Goal: Find contact information: Find contact information

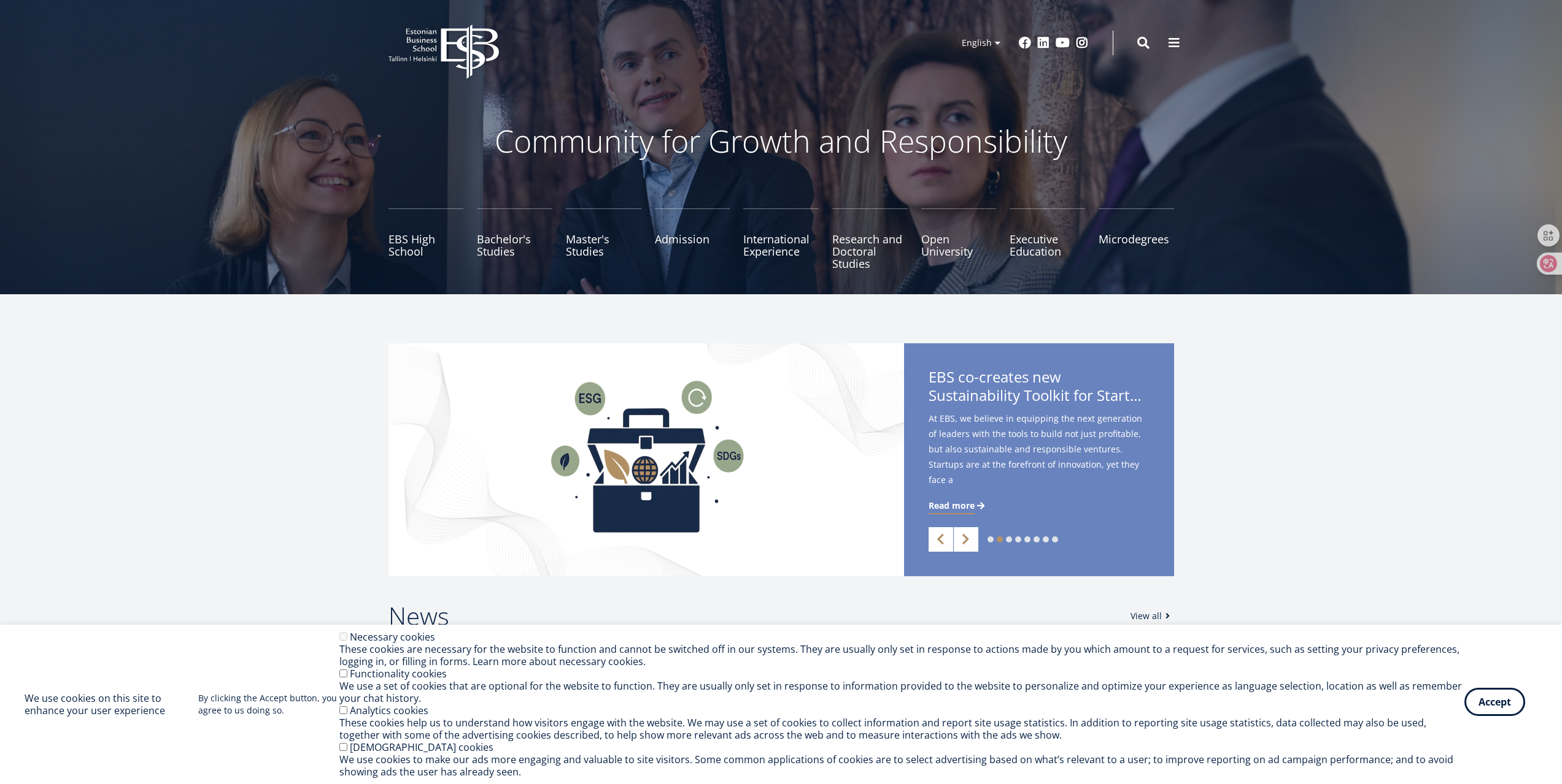
click at [1501, 704] on button "Accept" at bounding box center [1494, 702] width 61 height 28
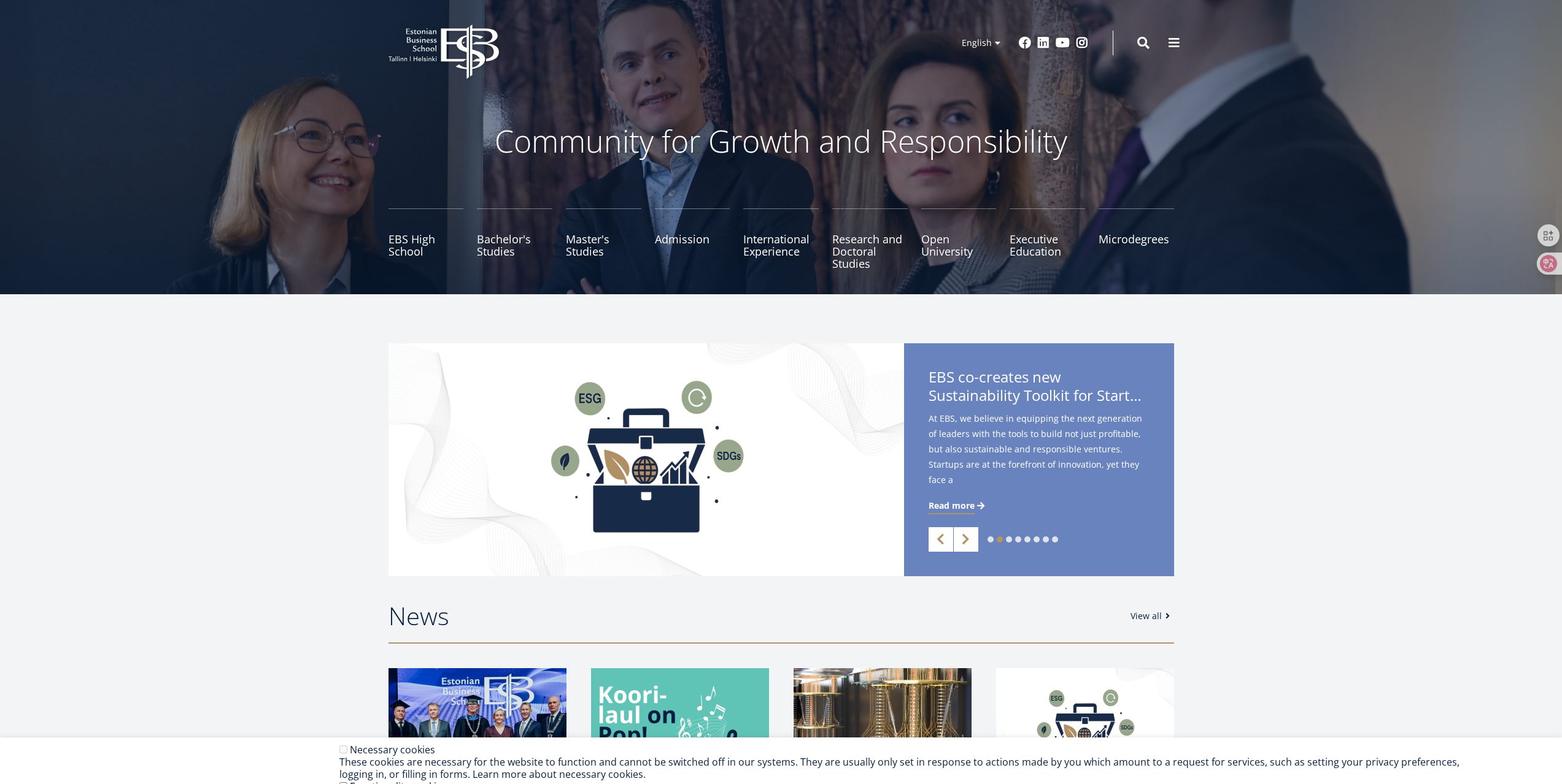
click at [1451, 515] on div "1 2 3 4 5 6 7 8 Previous Next Press Release 29.08.2025 / EBS opens the new acad…" at bounding box center [781, 459] width 1562 height 233
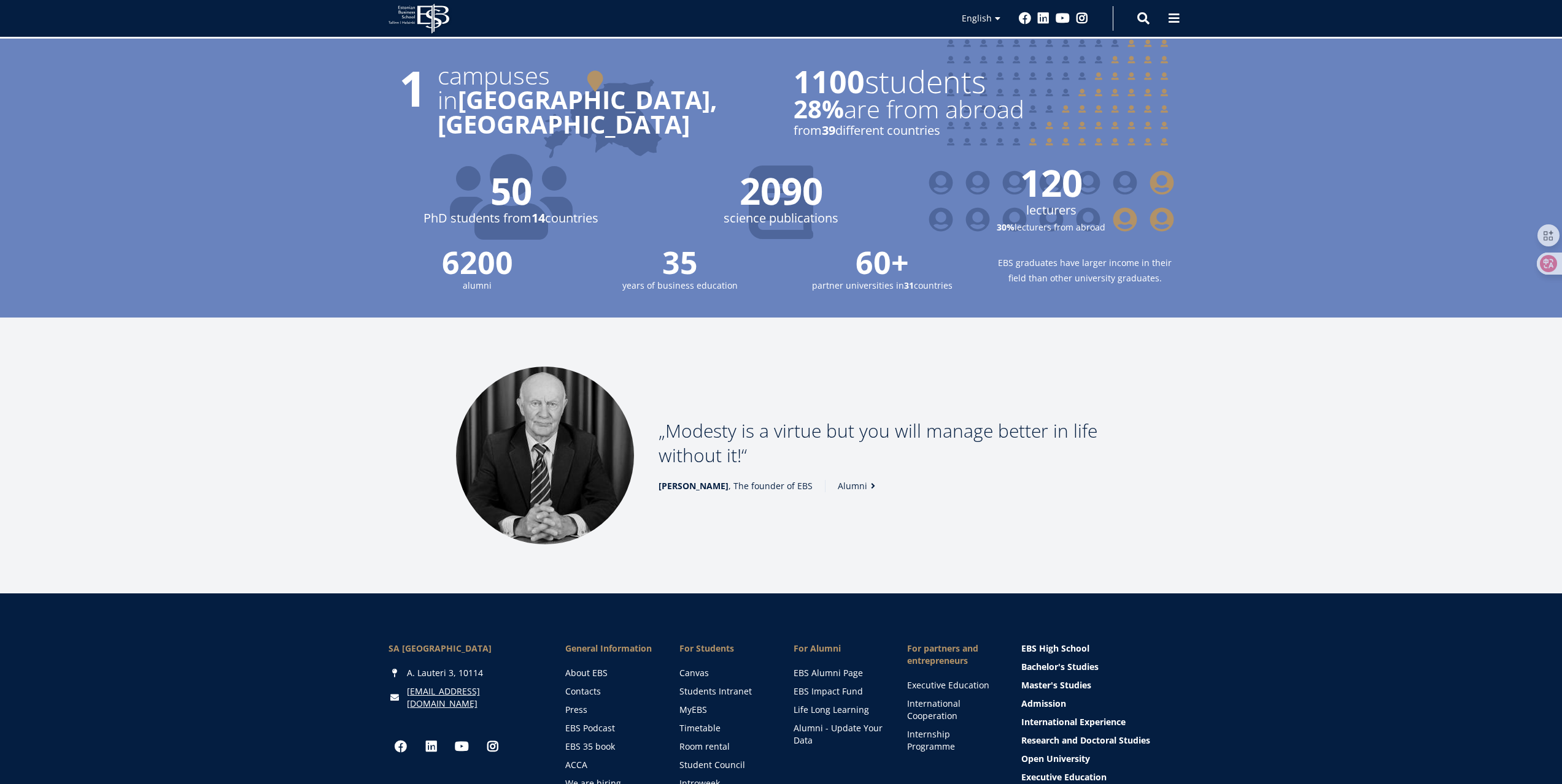
scroll to position [1410, 0]
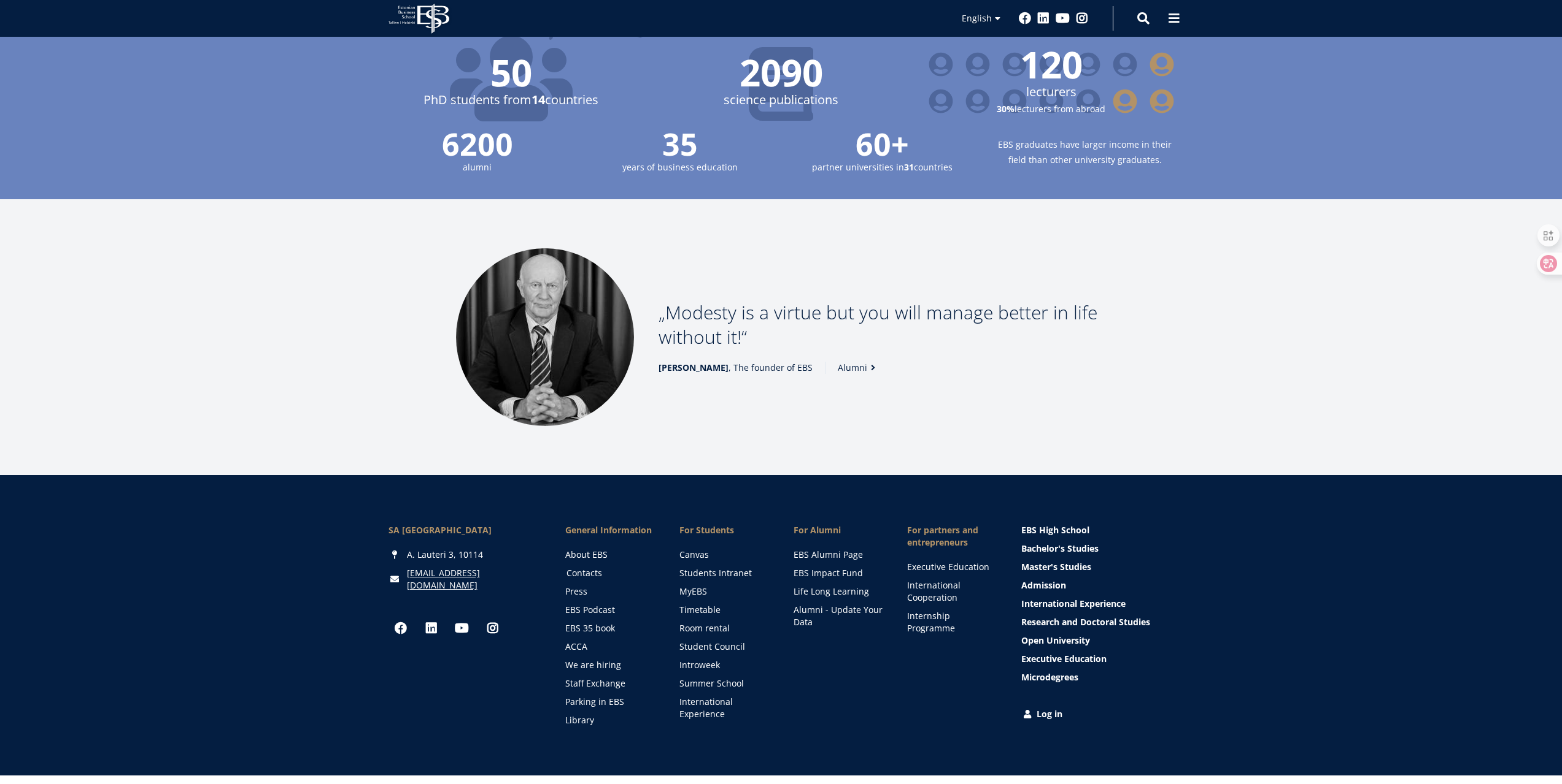
click at [596, 567] on link "Contacts" at bounding box center [612, 573] width 90 height 12
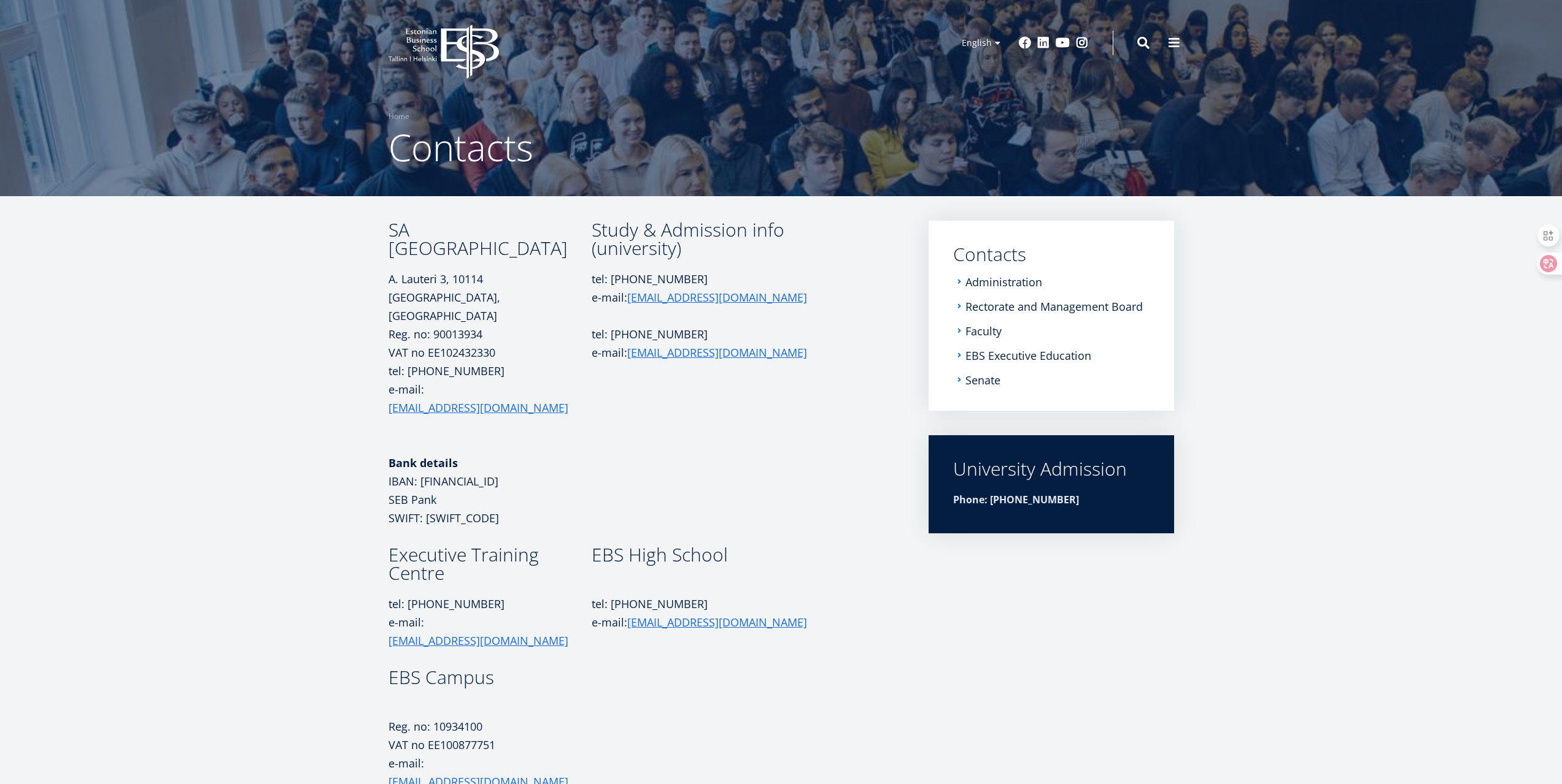
click at [963, 286] on li "Administration" at bounding box center [1051, 282] width 197 height 12
click at [959, 284] on li "Administration" at bounding box center [1051, 282] width 197 height 12
click at [963, 282] on li "Administration" at bounding box center [1051, 282] width 197 height 12
click at [980, 281] on link "Administration" at bounding box center [1004, 282] width 77 height 12
click at [999, 330] on link "Faculty" at bounding box center [983, 331] width 36 height 12
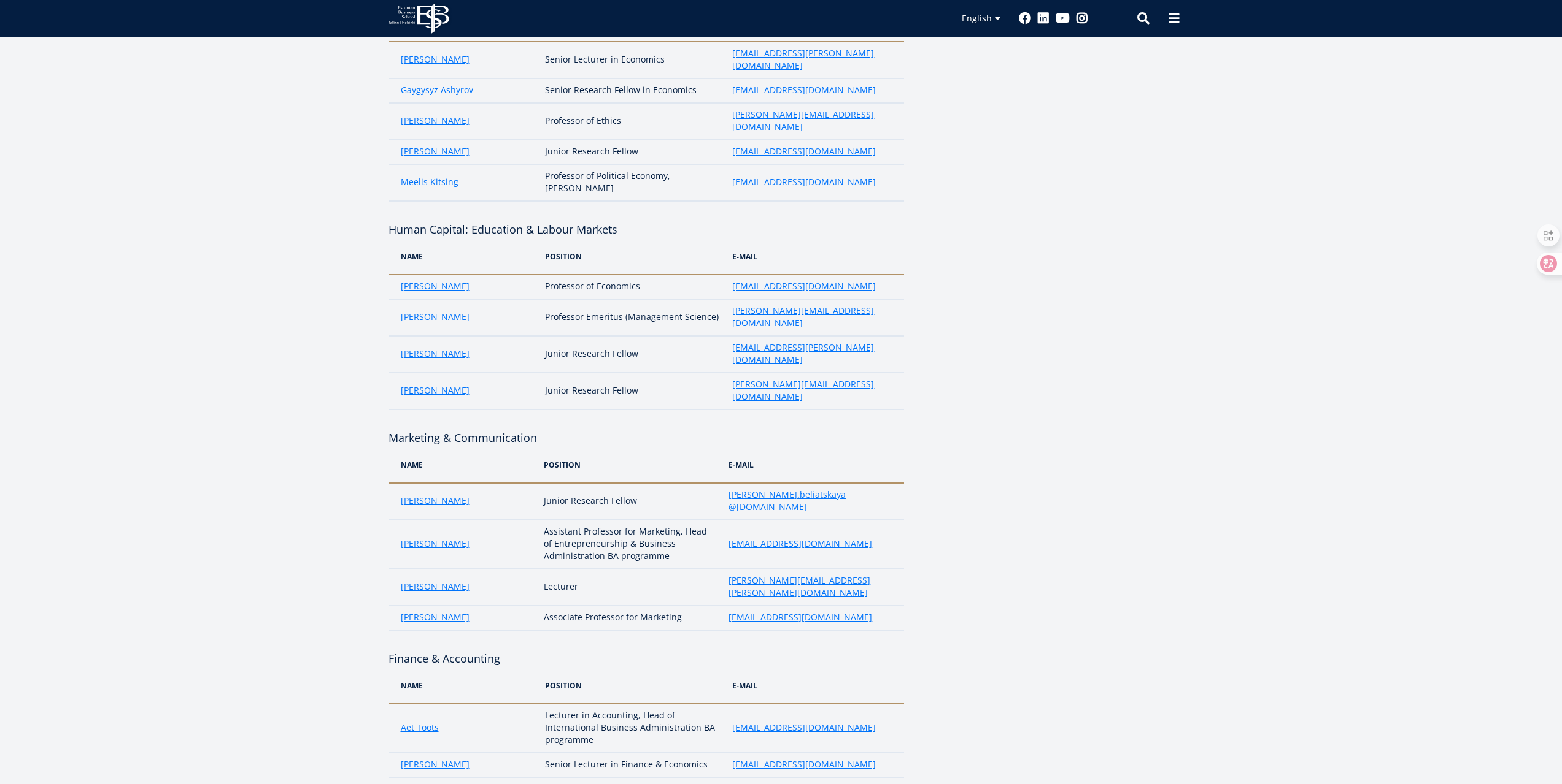
scroll to position [1533, 0]
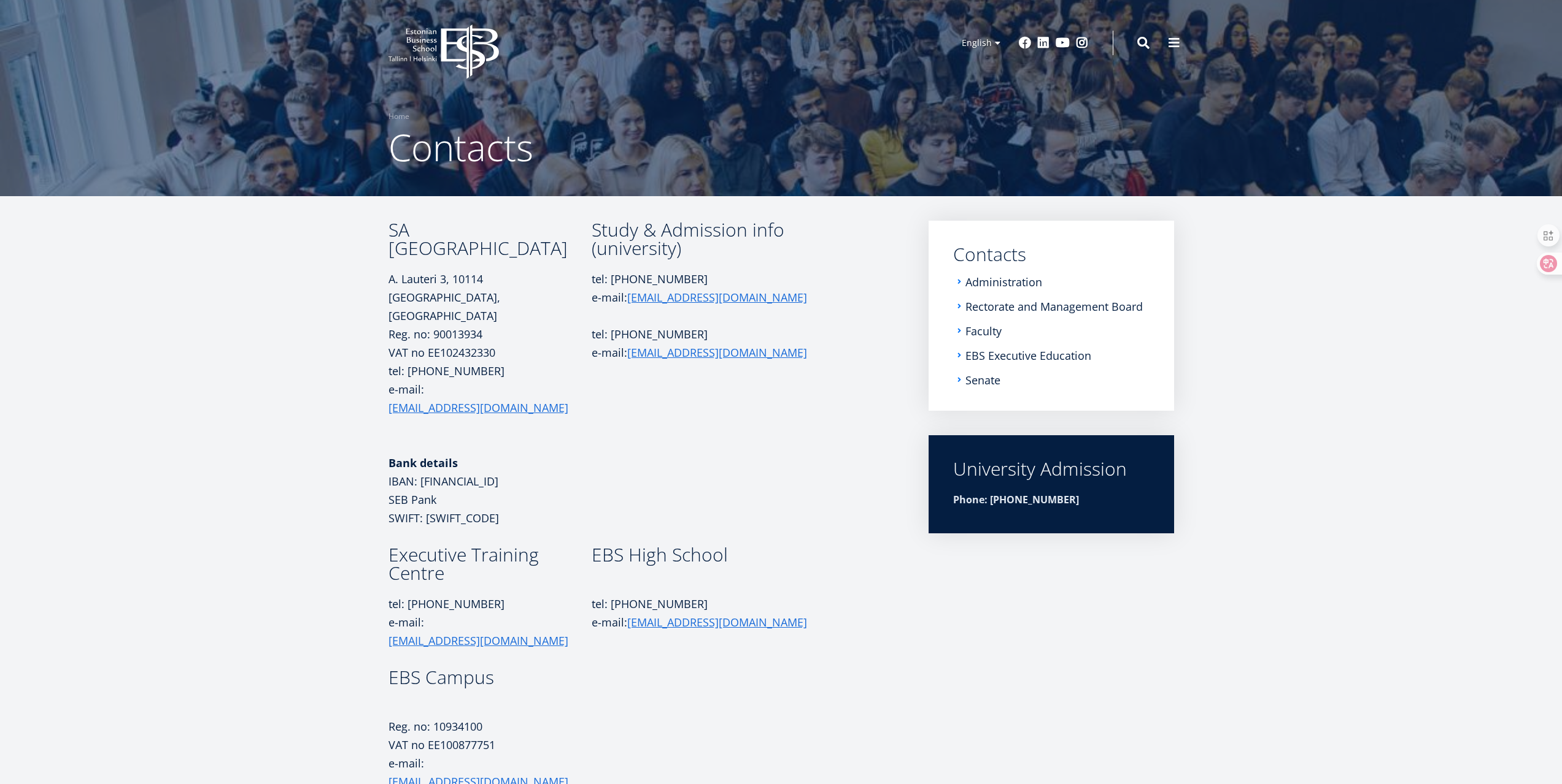
click at [959, 355] on li "EBS Executive Education" at bounding box center [1051, 356] width 197 height 12
click at [1470, 534] on article "SA Estonian Business School A. [STREET_ADDRESS] Reg. no: 90013934 VAT no EE1024…" at bounding box center [781, 518] width 1562 height 644
click at [1391, 437] on article "SA Estonian Business School A. [STREET_ADDRESS] Reg. no: 90013934 VAT no EE1024…" at bounding box center [781, 518] width 1562 height 644
drag, startPoint x: 1277, startPoint y: 455, endPoint x: 1259, endPoint y: 464, distance: 20.1
click at [1277, 455] on article "SA Estonian Business School A. [STREET_ADDRESS] Reg. no: 90013934 VAT no EE1024…" at bounding box center [781, 518] width 1562 height 644
